Goal: Task Accomplishment & Management: Use online tool/utility

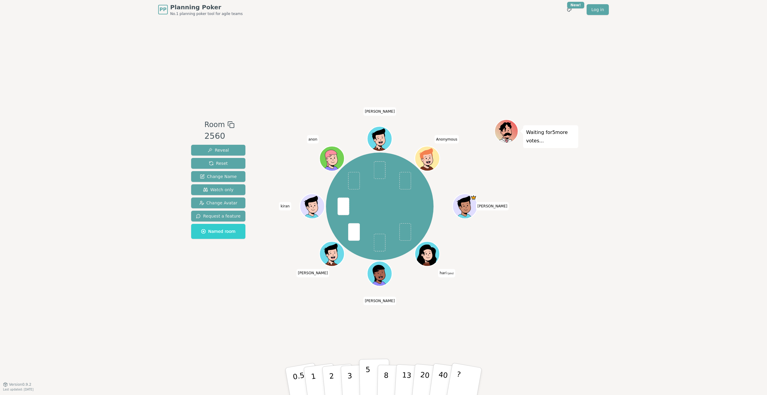
click at [367, 376] on p "5" at bounding box center [367, 381] width 5 height 32
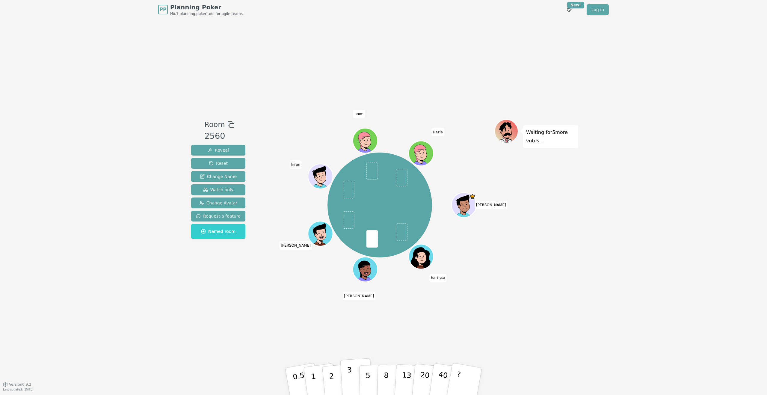
click at [352, 381] on button "3" at bounding box center [356, 381] width 33 height 47
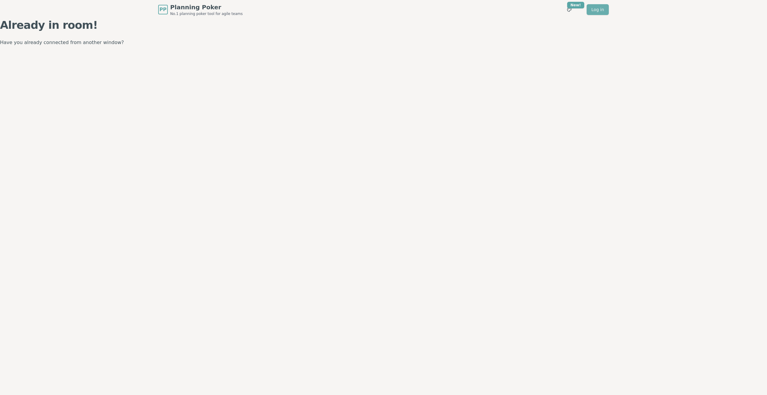
click at [597, 13] on link "Log in" at bounding box center [598, 9] width 22 height 11
click at [601, 13] on link "Log in" at bounding box center [598, 9] width 22 height 11
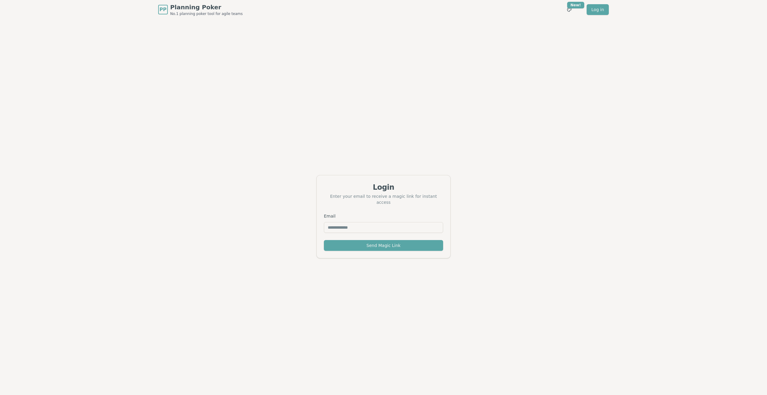
click at [338, 223] on input "Email" at bounding box center [383, 227] width 119 height 11
type input "**********"
click at [374, 242] on button "Send Magic Link" at bounding box center [383, 245] width 119 height 11
